Goal: Task Accomplishment & Management: Manage account settings

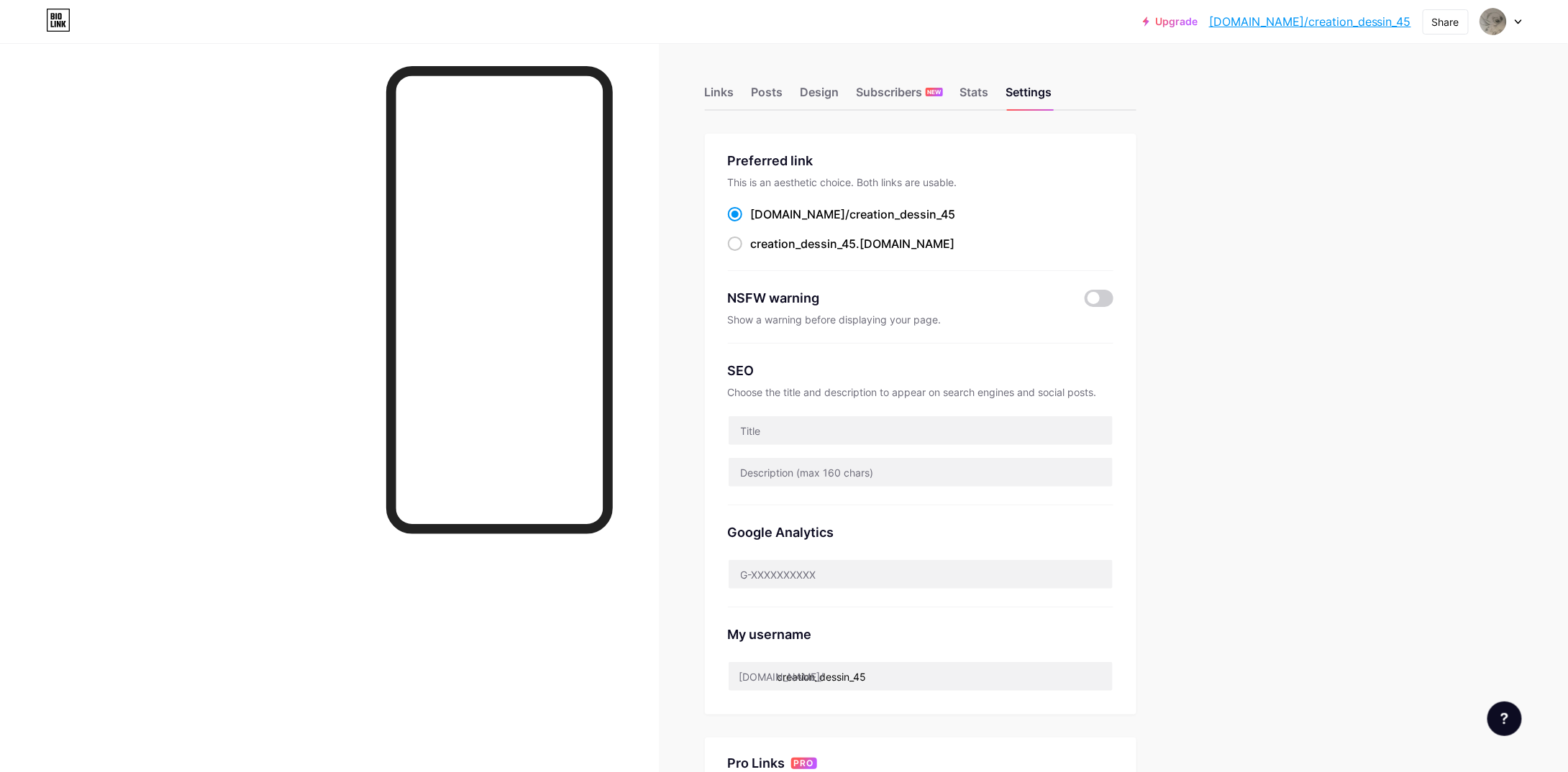
click at [1305, 365] on div "Upgrade [DOMAIN_NAME]/creati... [DOMAIN_NAME]/creation_dessin_45 Share Switch a…" at bounding box center [784, 563] width 1568 height 1126
click at [735, 99] on div "Links" at bounding box center [719, 96] width 30 height 26
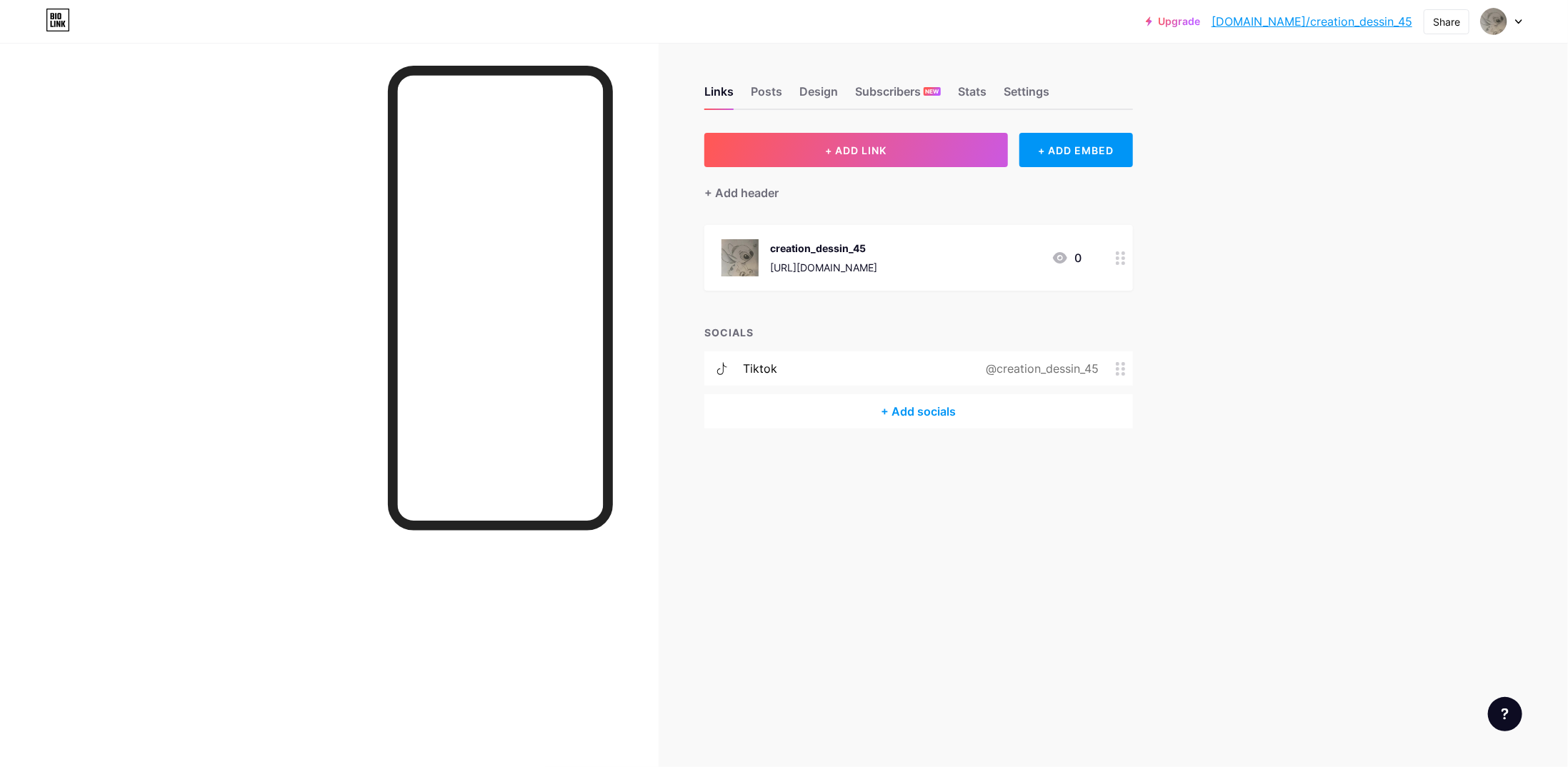
click at [1082, 259] on div "creation_dessin_45 [URL][DOMAIN_NAME] 0" at bounding box center [918, 257] width 429 height 66
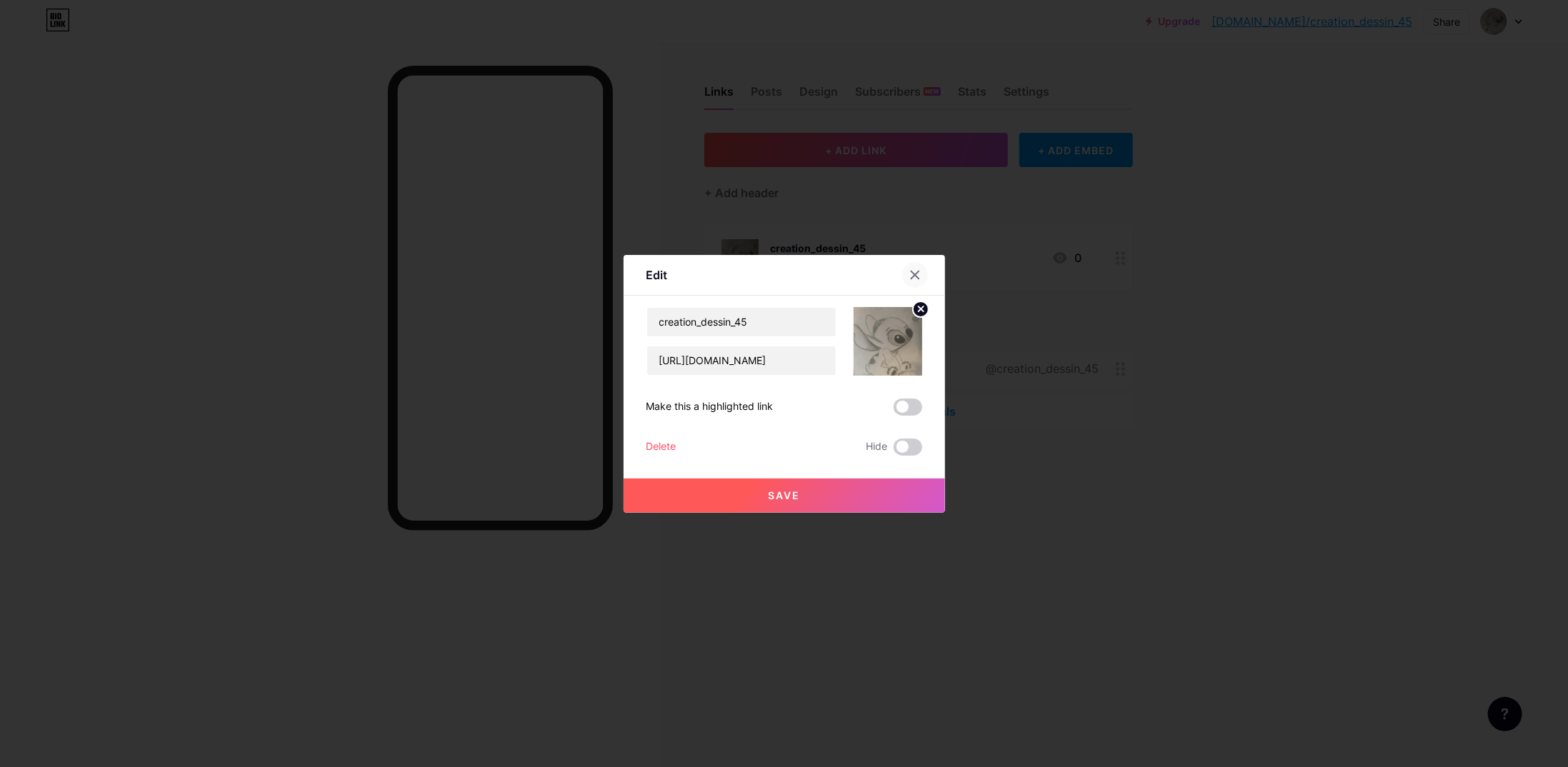
click at [910, 272] on icon at bounding box center [915, 275] width 12 height 12
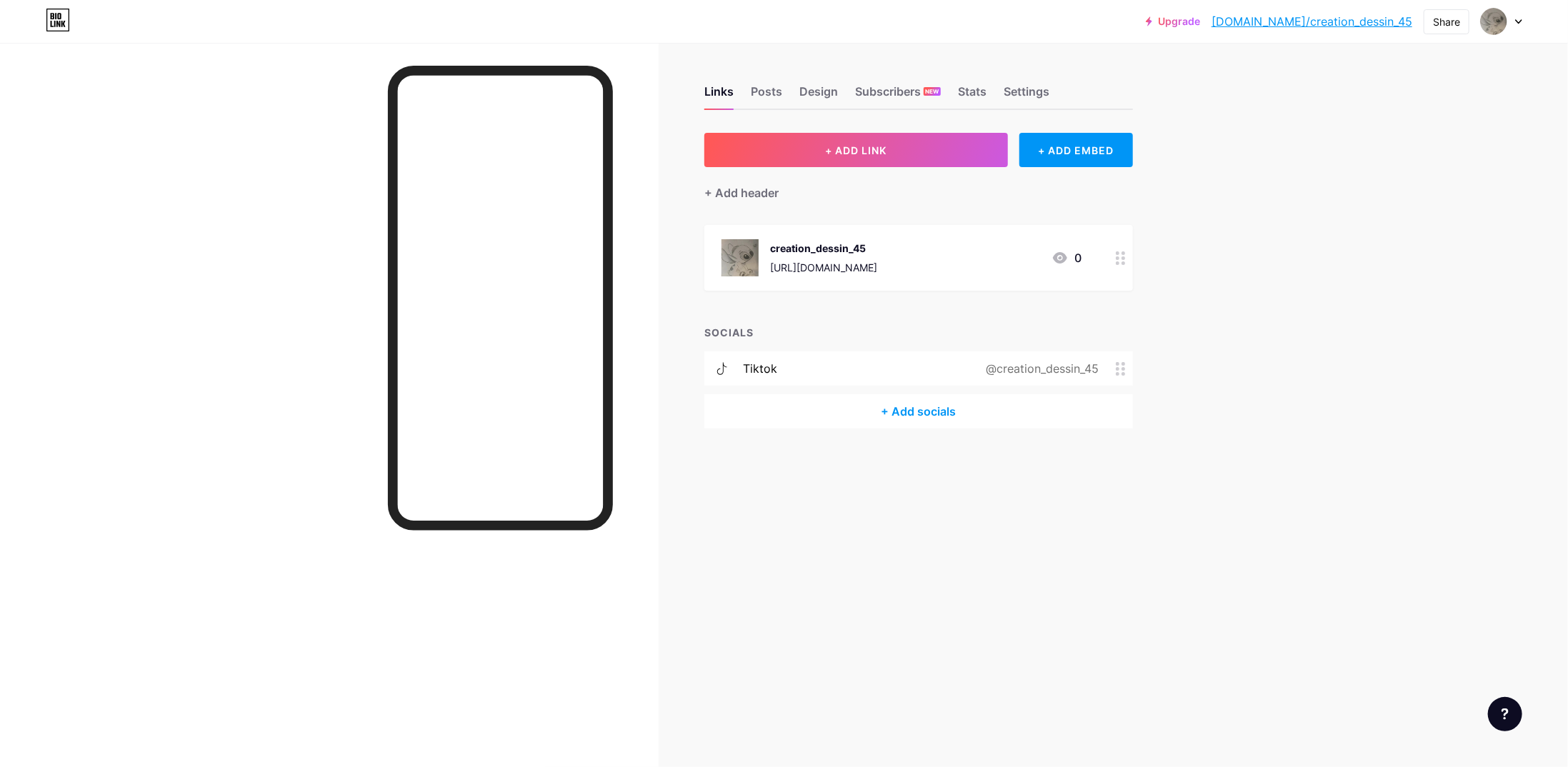
click at [1070, 261] on div "0" at bounding box center [1067, 258] width 30 height 17
click at [902, 405] on span at bounding box center [908, 407] width 29 height 17
click at [894, 411] on input "checkbox" at bounding box center [894, 411] width 0 height 0
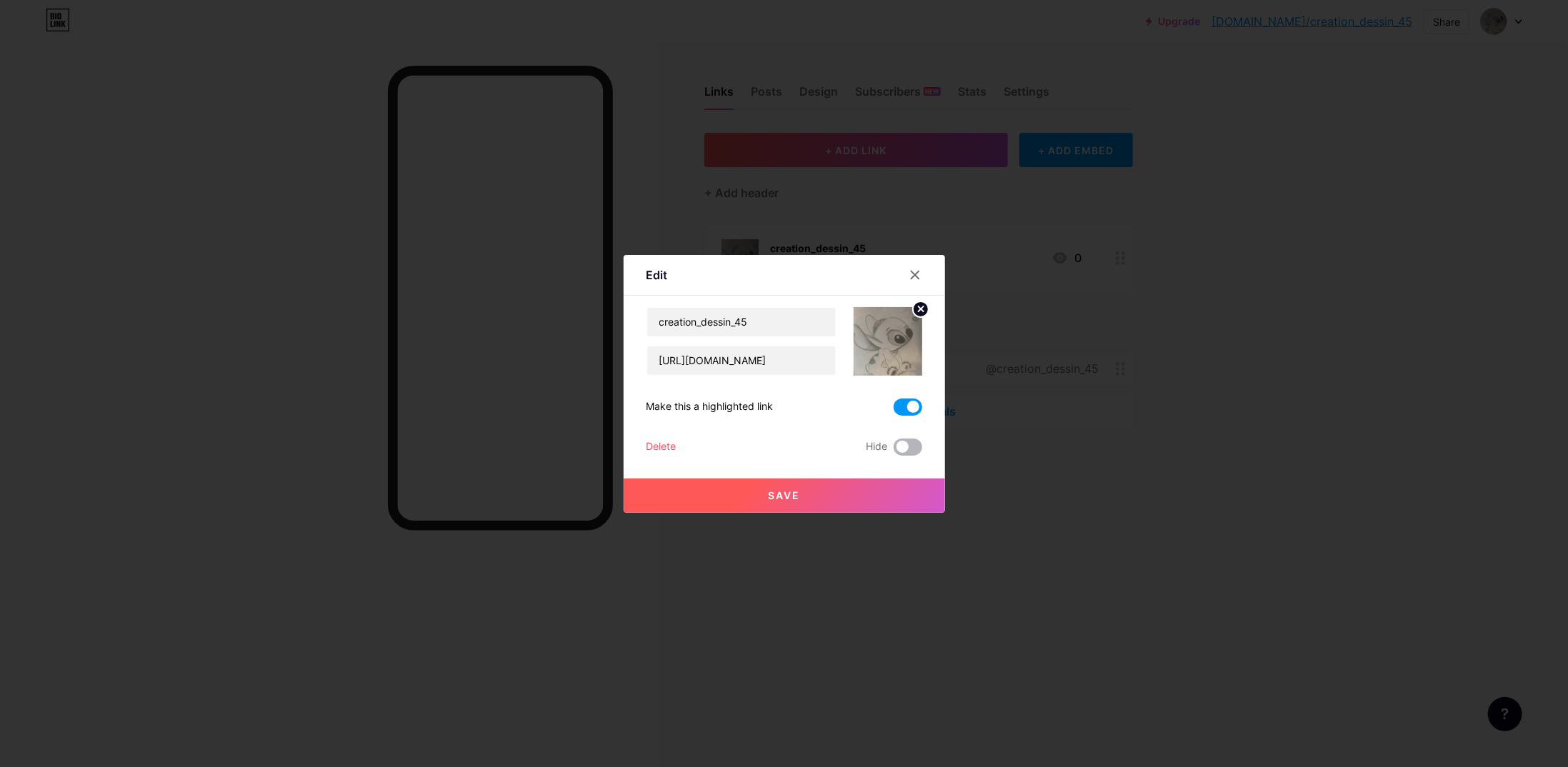
click at [906, 452] on span at bounding box center [908, 447] width 29 height 17
click at [894, 451] on input "checkbox" at bounding box center [894, 451] width 0 height 0
click at [859, 501] on button "Save" at bounding box center [784, 496] width 321 height 35
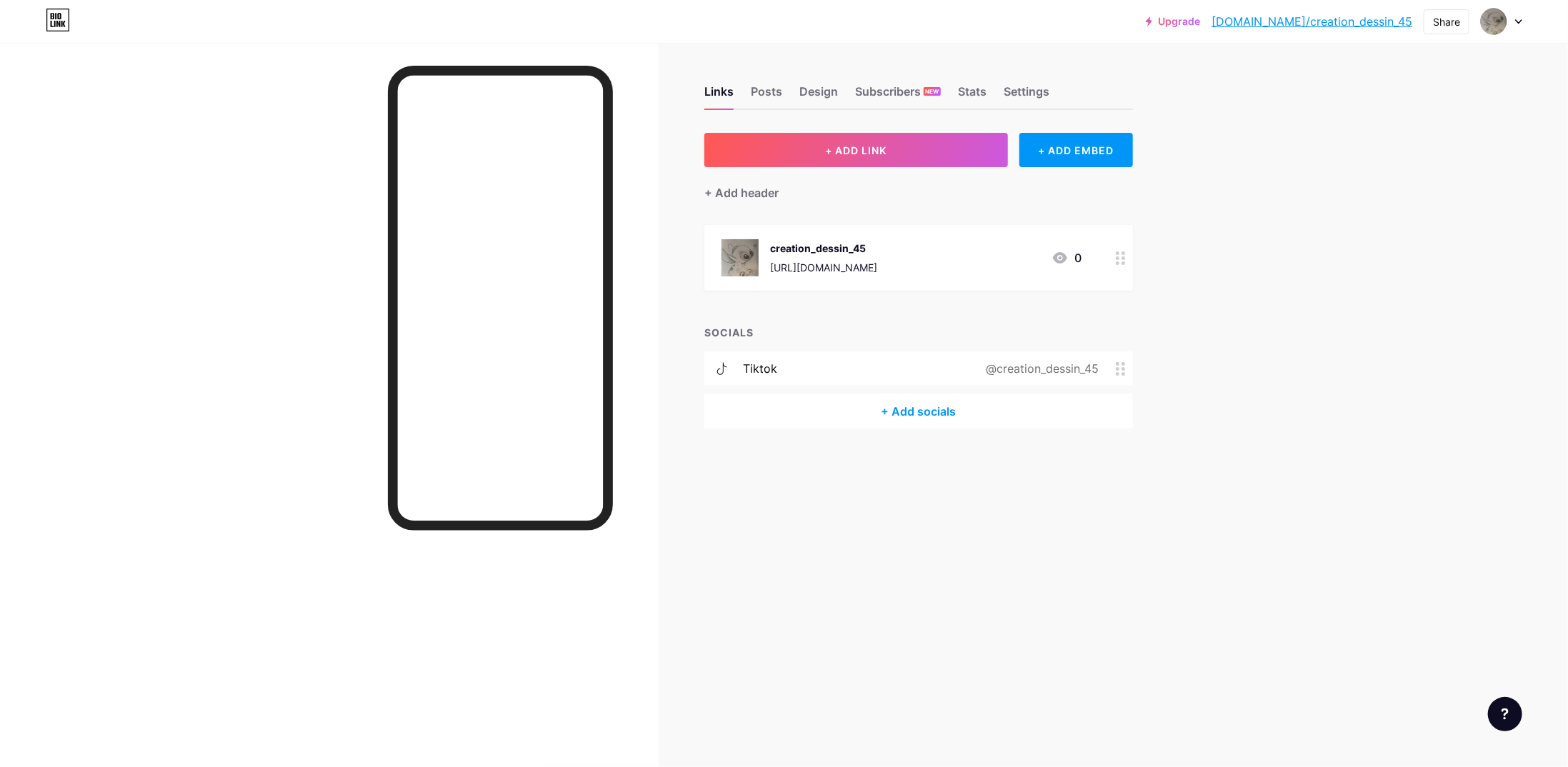
click at [1121, 258] on icon at bounding box center [1121, 258] width 10 height 14
click at [895, 444] on span at bounding box center [908, 447] width 29 height 17
click at [894, 451] on input "checkbox" at bounding box center [894, 451] width 0 height 0
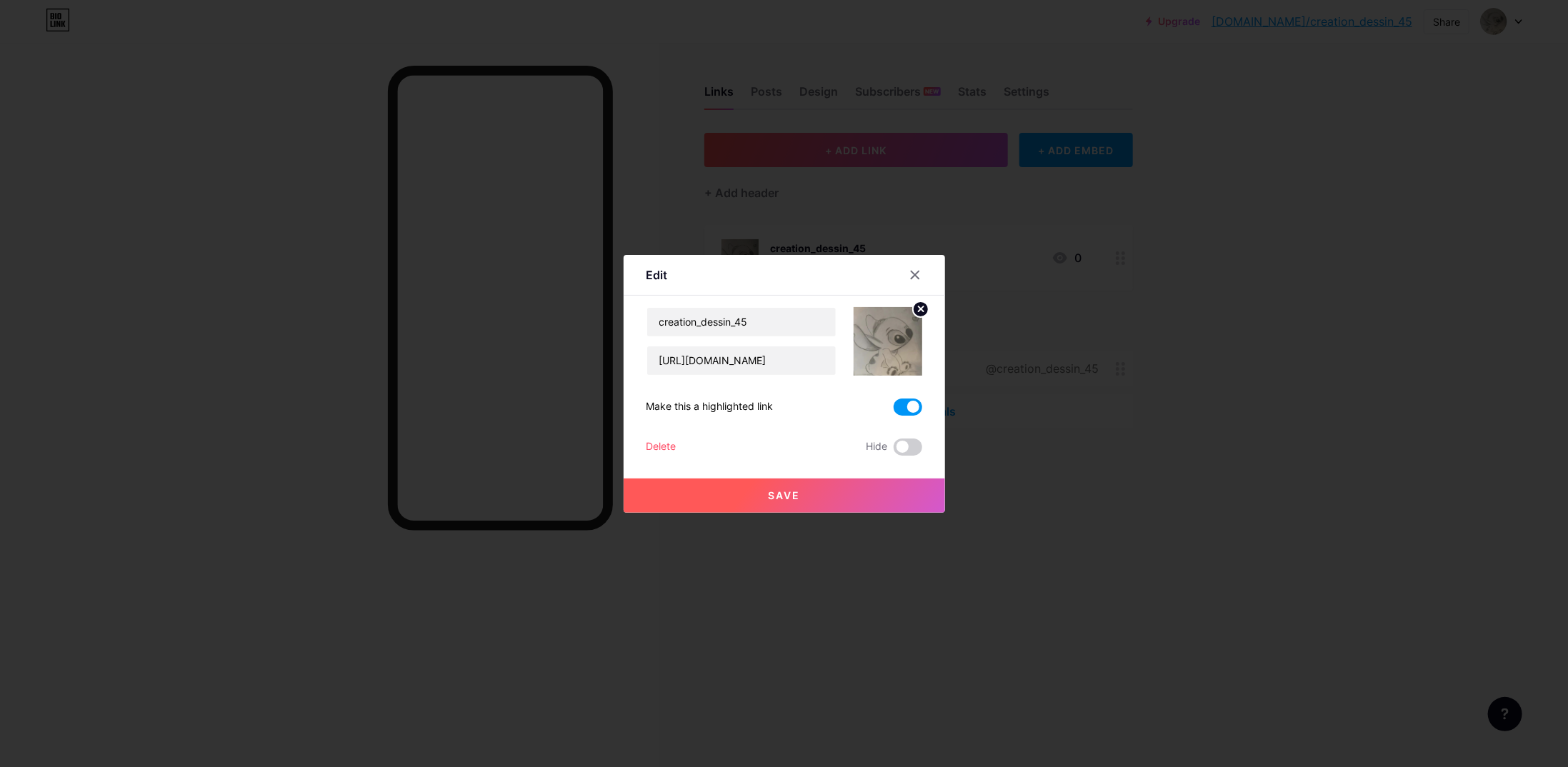
click at [859, 493] on button "Save" at bounding box center [784, 496] width 321 height 35
